Goal: Navigation & Orientation: Find specific page/section

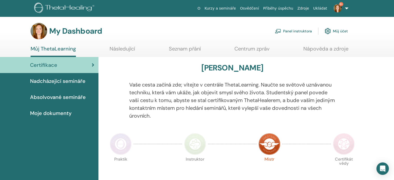
click at [93, 66] on icon at bounding box center [93, 64] width 3 height 5
click at [340, 11] on img at bounding box center [337, 8] width 8 height 8
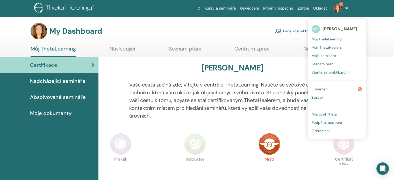
click at [334, 55] on span "Moje semináře" at bounding box center [323, 55] width 24 height 5
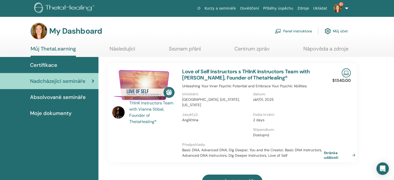
click at [346, 8] on link "9+" at bounding box center [339, 8] width 21 height 17
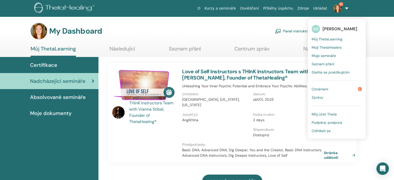
click at [330, 112] on span "Můj účet Theta" at bounding box center [323, 114] width 25 height 5
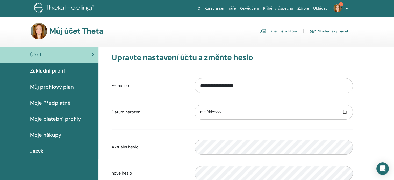
click at [53, 71] on span "Základní profil" at bounding box center [47, 71] width 35 height 8
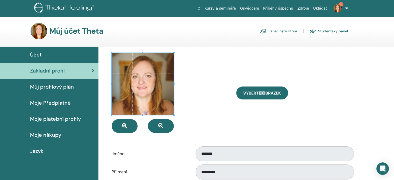
click at [260, 9] on link "Osvědčení" at bounding box center [249, 9] width 23 height 10
click at [222, 9] on link "Kurzy a semináře" at bounding box center [219, 9] width 35 height 10
click at [261, 8] on link "Osvědčení" at bounding box center [249, 9] width 23 height 10
click at [40, 56] on span "Účet" at bounding box center [36, 55] width 12 height 8
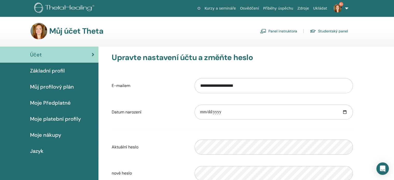
click at [57, 8] on img at bounding box center [65, 9] width 62 height 12
click at [345, 9] on link "9+" at bounding box center [339, 8] width 21 height 17
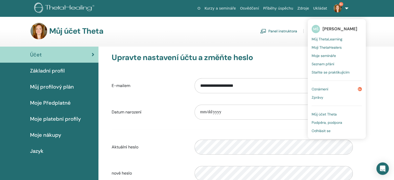
click at [332, 56] on span "Moje semináře" at bounding box center [323, 55] width 24 height 5
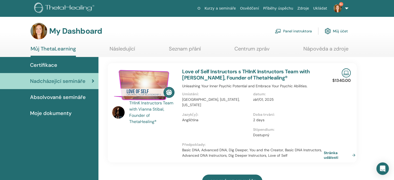
click at [57, 96] on span "Absolvované semináře" at bounding box center [58, 97] width 56 height 8
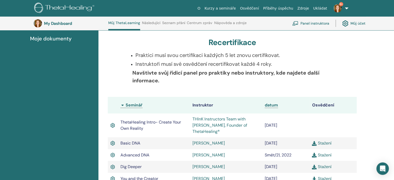
scroll to position [91, 0]
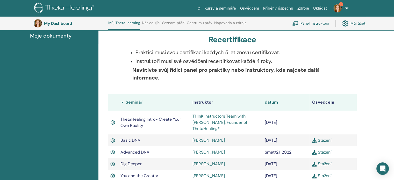
drag, startPoint x: 135, startPoint y: 61, endPoint x: 170, endPoint y: 81, distance: 40.1
click at [170, 81] on div "Praktici musí svou certifikaci každých 5 let znovu certifikovat. Instruktoři mu…" at bounding box center [232, 67] width 214 height 39
click at [170, 81] on p "Navštivte svůj řídicí panel pro praktiky nebo instruktory, kde najdete další in…" at bounding box center [233, 74] width 203 height 16
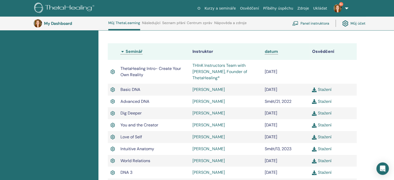
scroll to position [143, 0]
